Goal: Navigation & Orientation: Find specific page/section

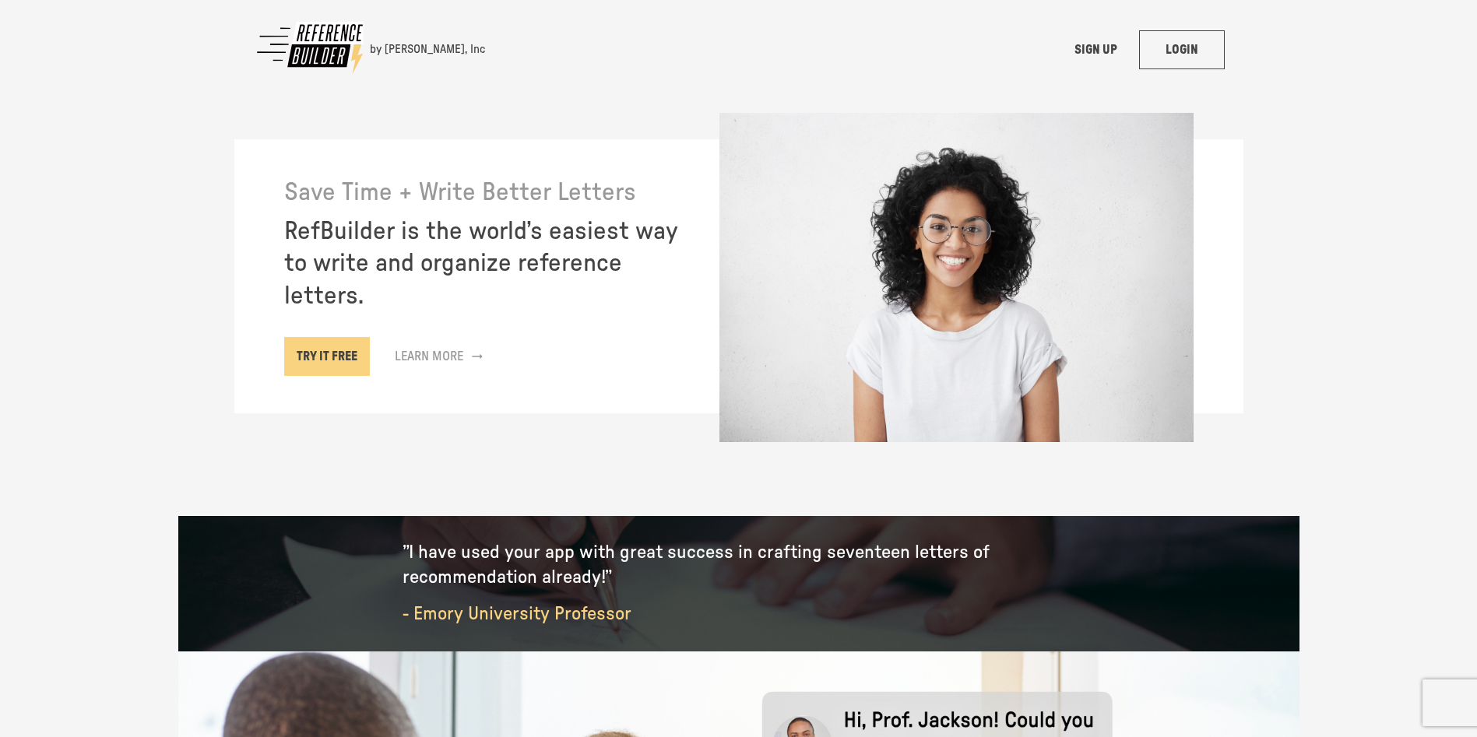
click at [1200, 58] on link "LOGIN" at bounding box center [1182, 49] width 86 height 39
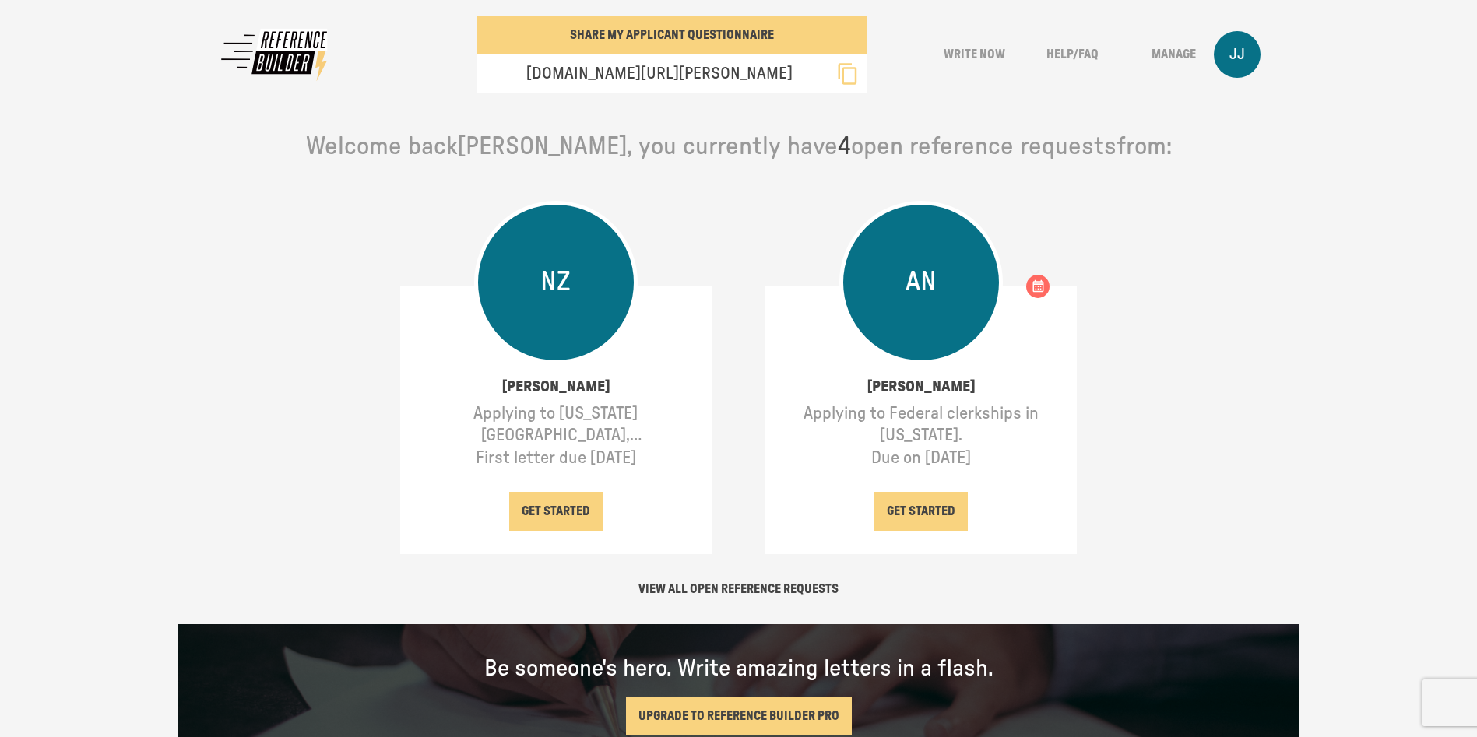
click at [924, 321] on div "AN" at bounding box center [920, 282] width 163 height 163
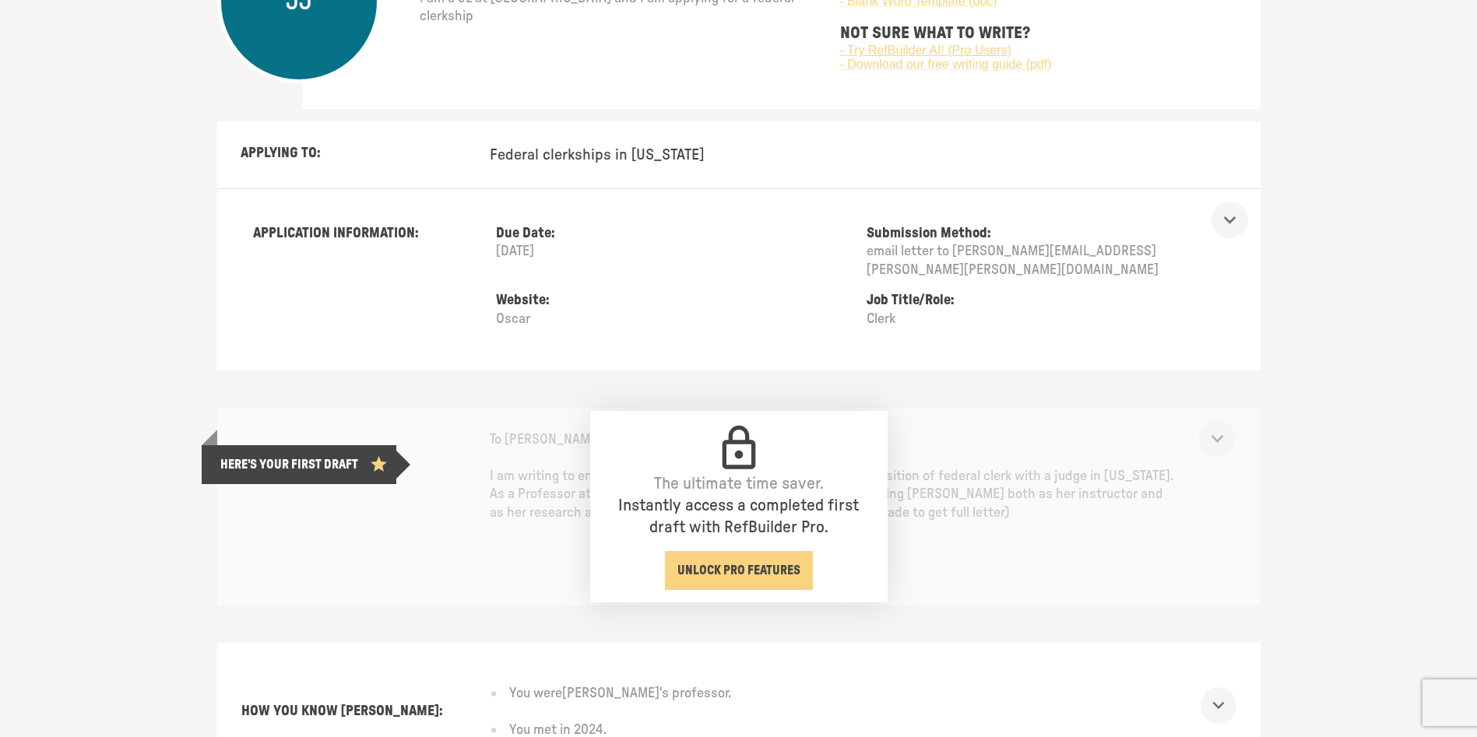
scroll to position [311, 0]
